Goal: Find specific page/section: Find specific page/section

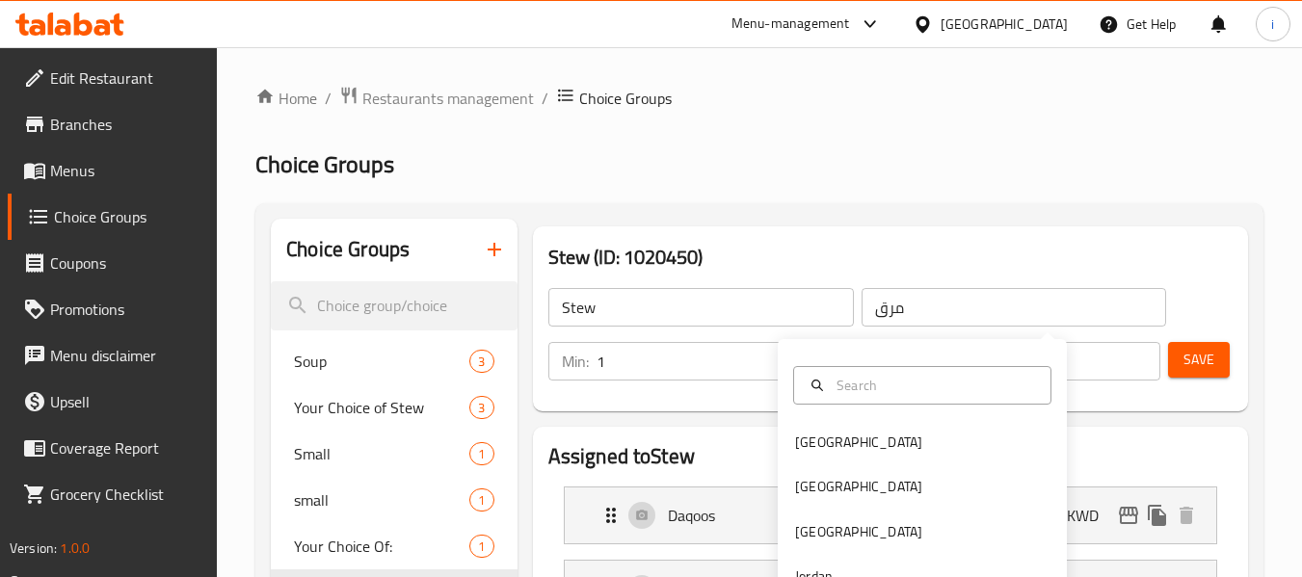
scroll to position [289, 0]
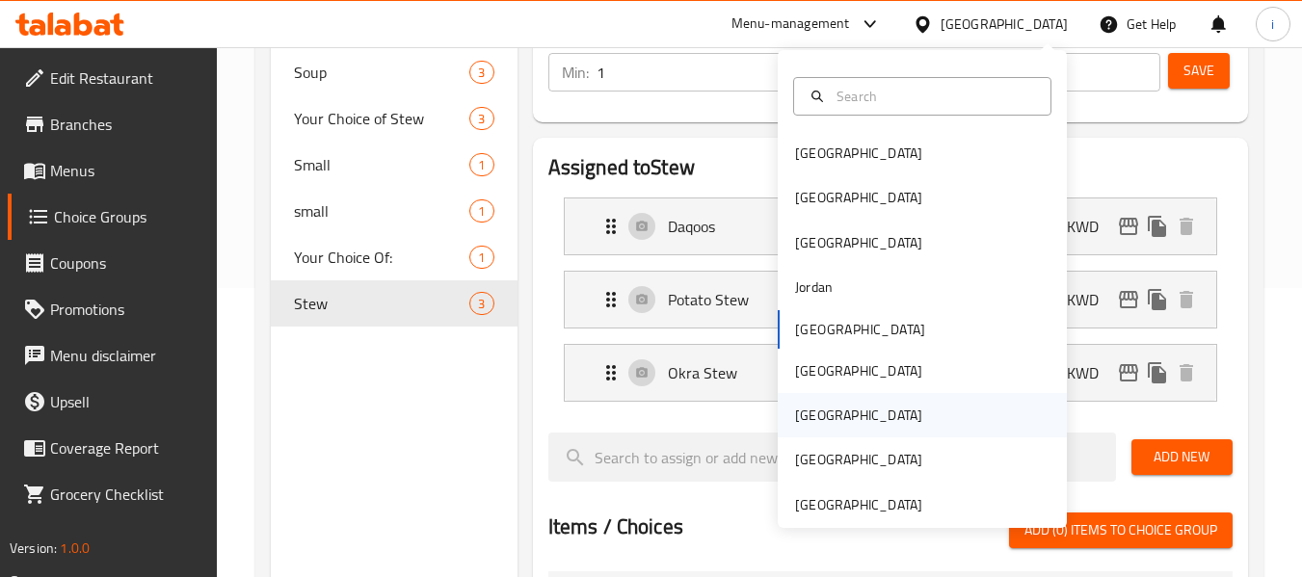
click at [799, 417] on div "[GEOGRAPHIC_DATA]" at bounding box center [858, 415] width 127 height 21
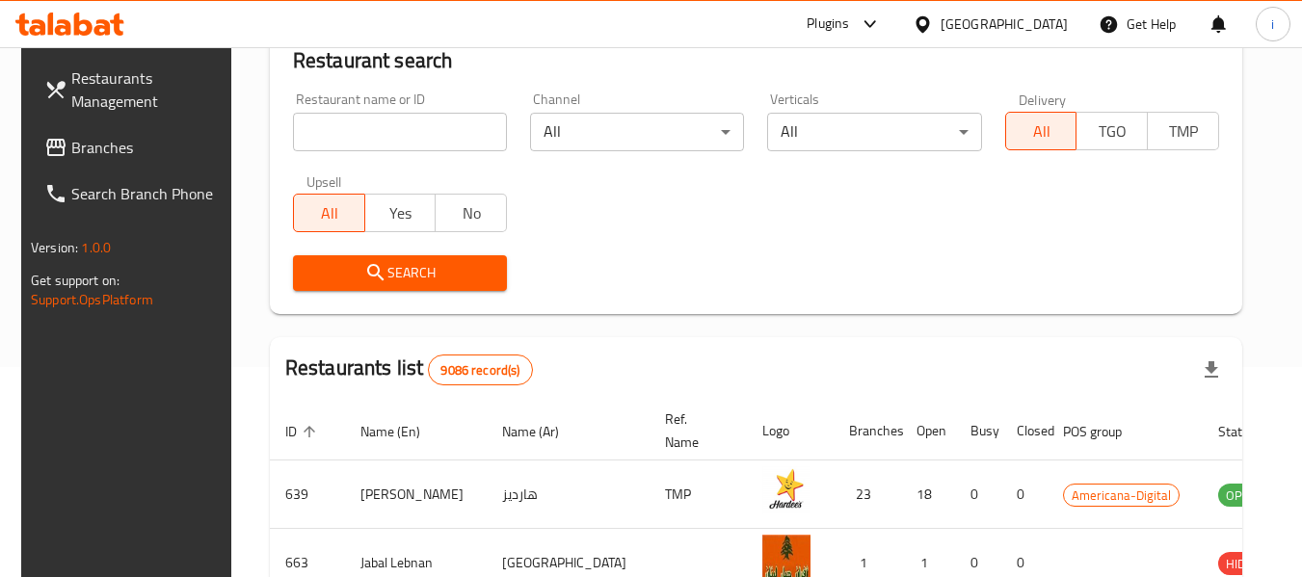
scroll to position [289, 0]
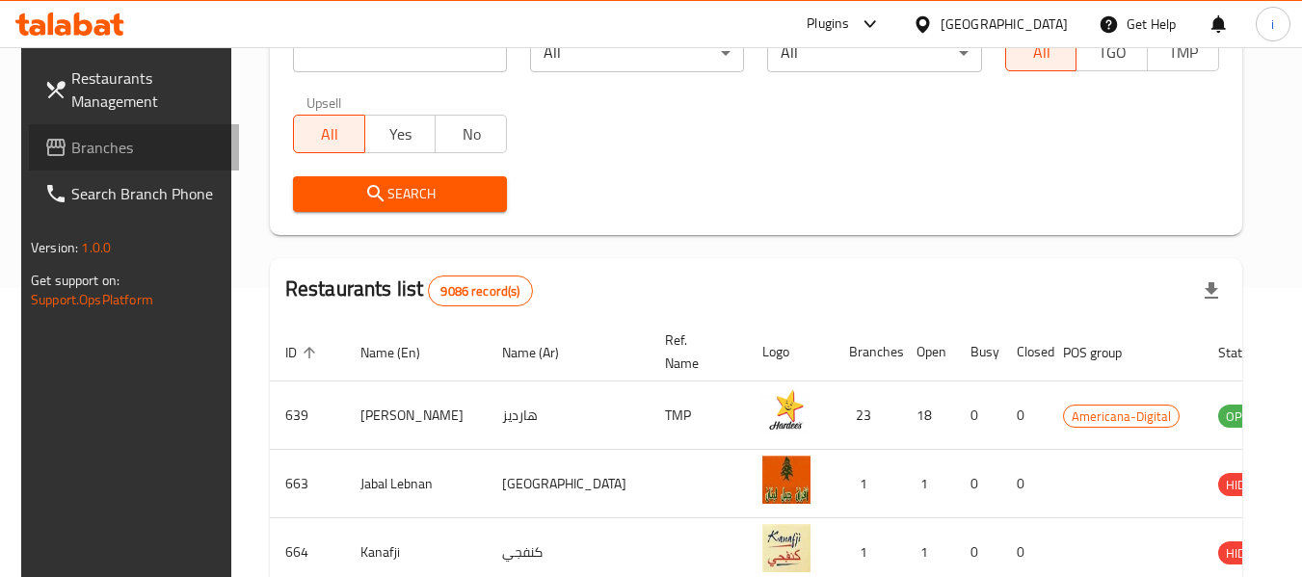
click at [87, 149] on span "Branches" at bounding box center [147, 147] width 152 height 23
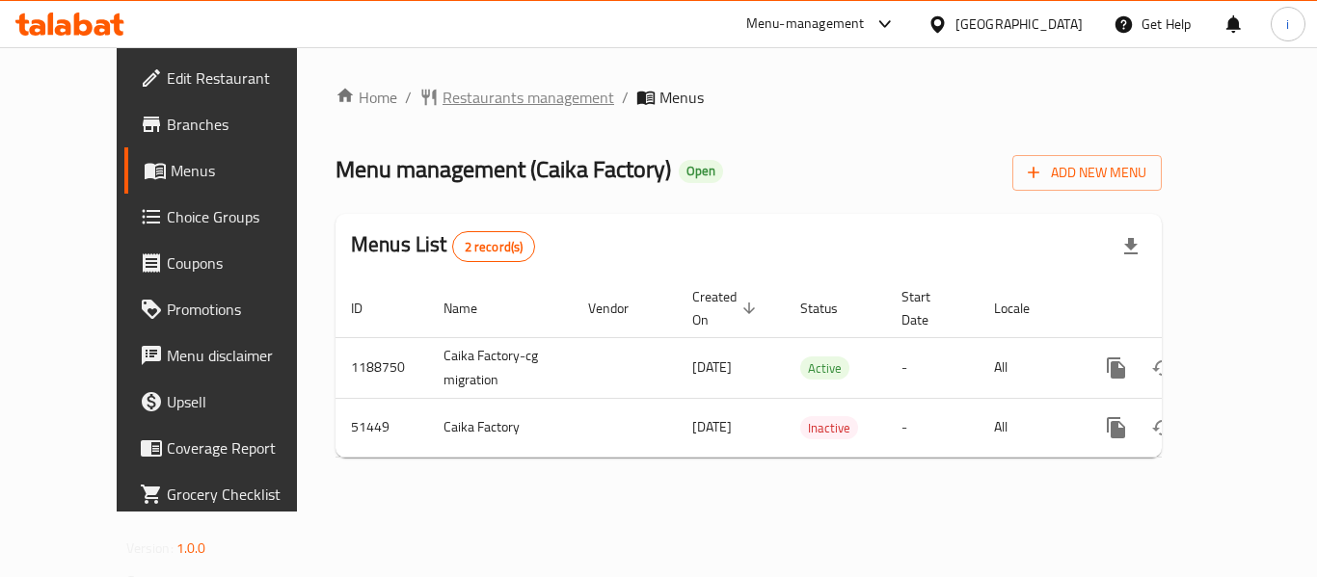
click at [497, 96] on span "Restaurants management" at bounding box center [528, 97] width 172 height 23
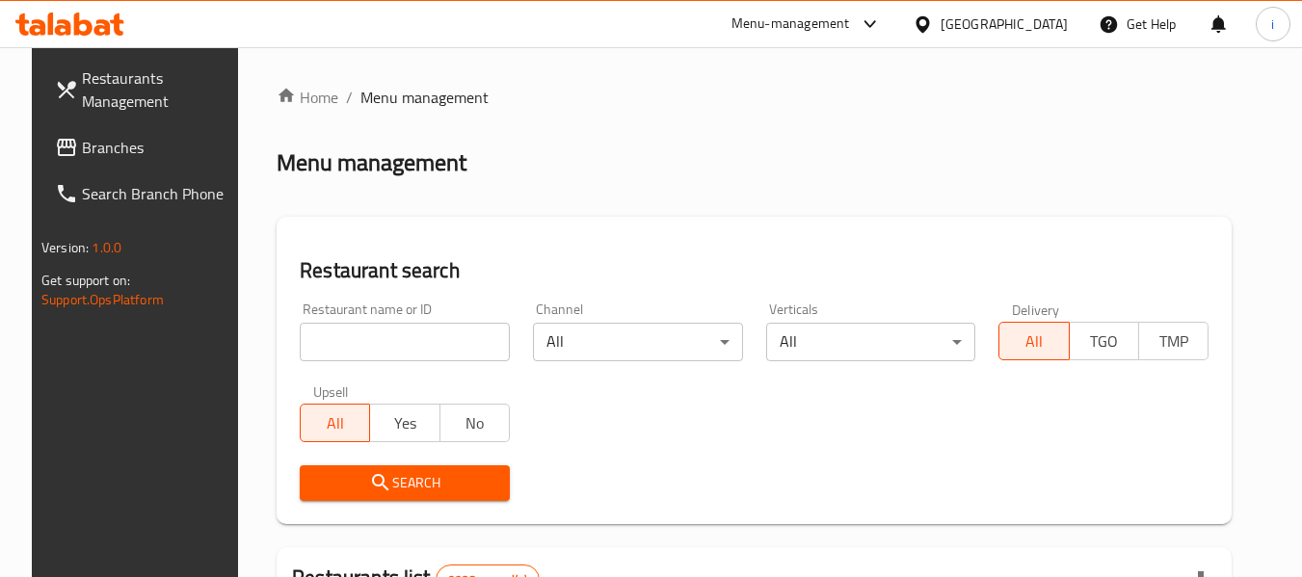
click at [406, 351] on input "search" at bounding box center [405, 342] width 210 height 39
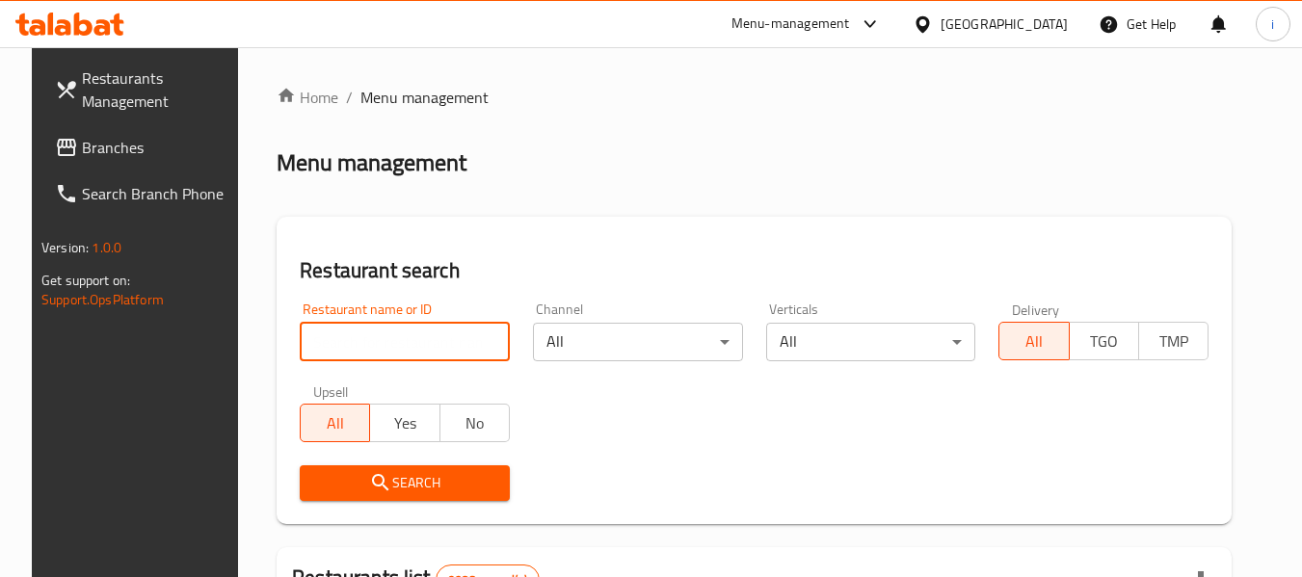
paste input "25718"
type input "25718"
click button "Search" at bounding box center [405, 484] width 210 height 36
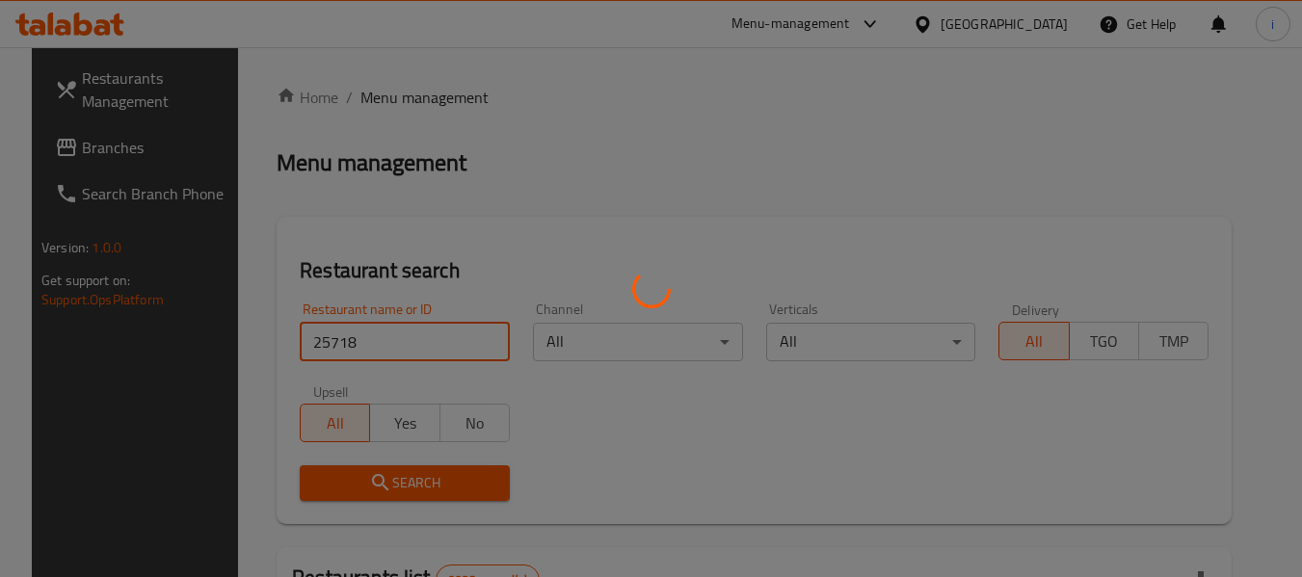
click button "Search" at bounding box center [405, 484] width 210 height 36
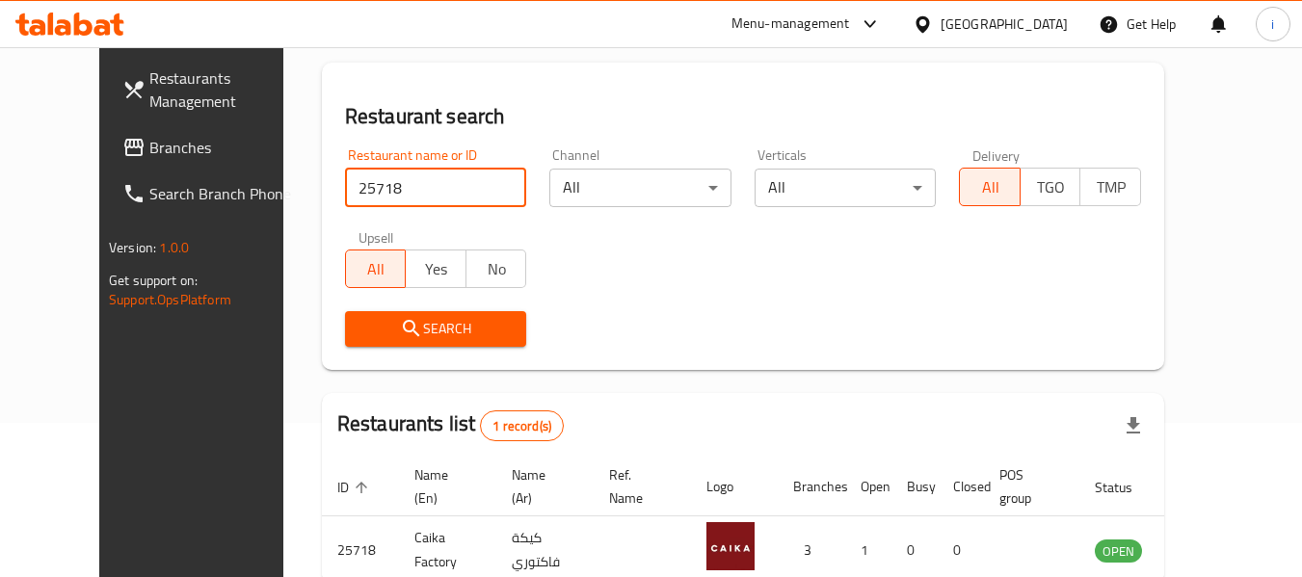
scroll to position [266, 0]
